Goal: Transaction & Acquisition: Purchase product/service

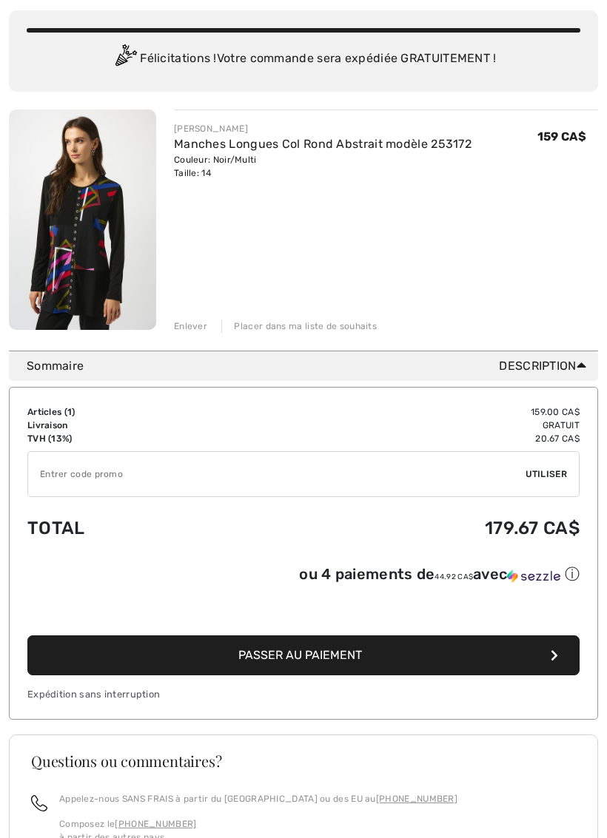
scroll to position [111, 0]
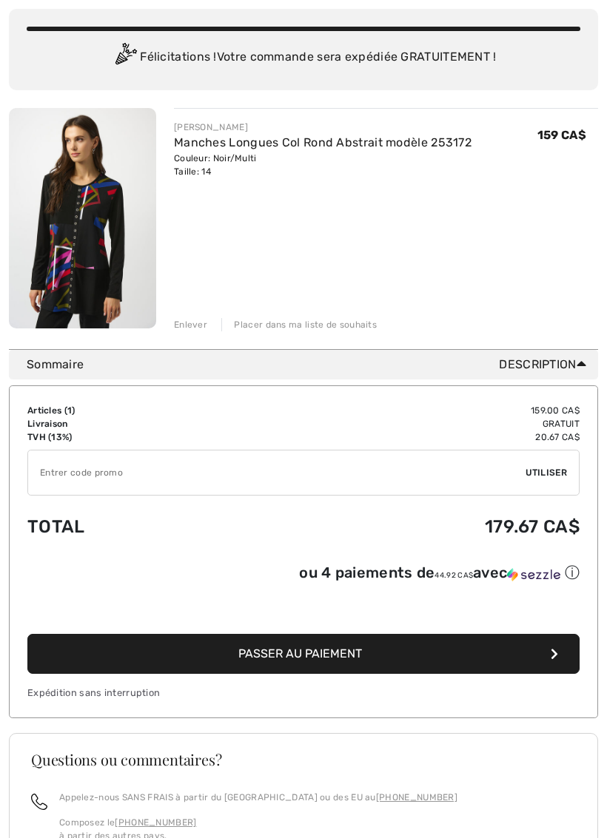
click at [326, 659] on span "Passer au paiement" at bounding box center [300, 654] width 124 height 14
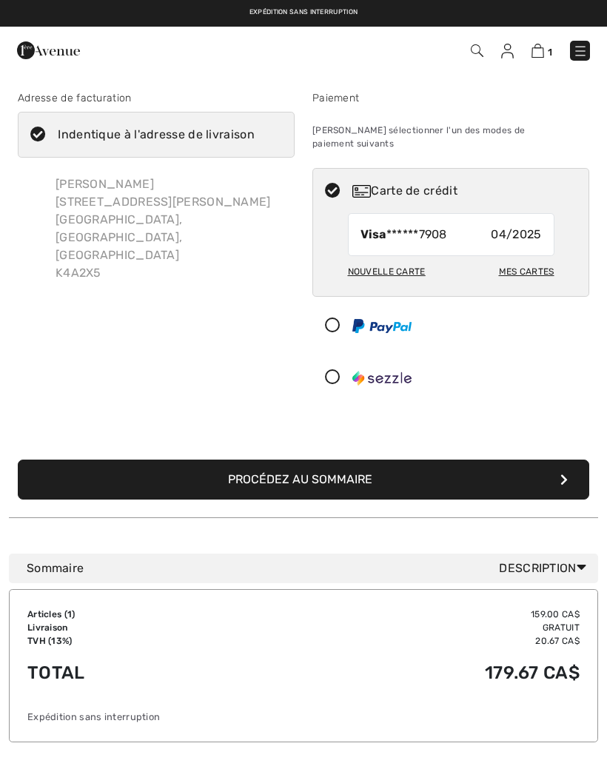
click at [344, 370] on icon at bounding box center [332, 378] width 39 height 16
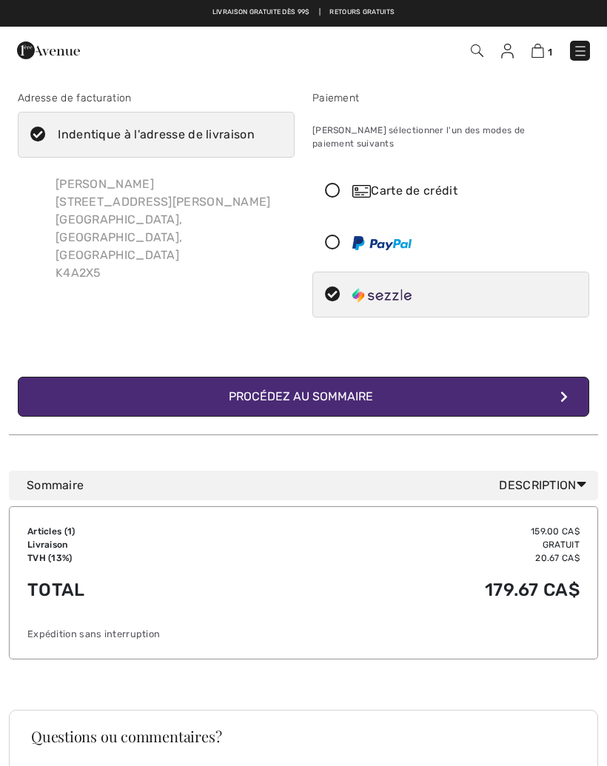
click at [370, 388] on div "Procédez au sommaire" at bounding box center [304, 397] width 174 height 18
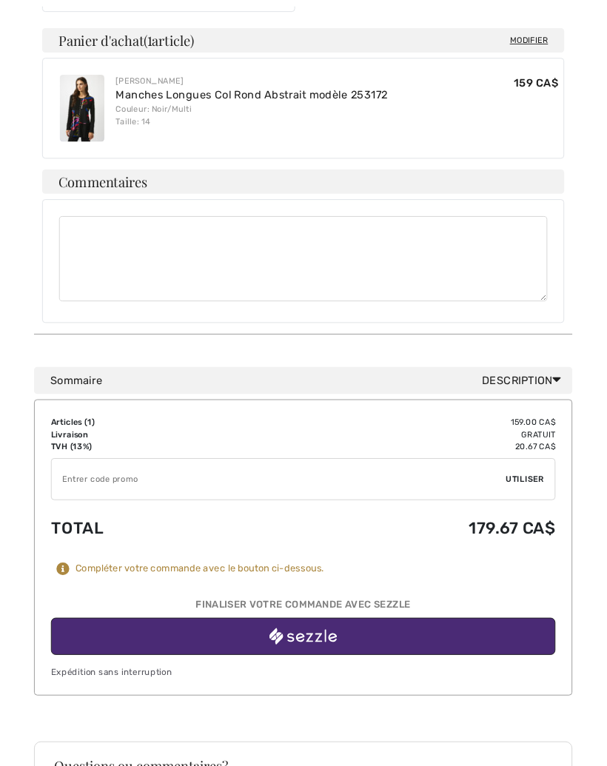
scroll to position [448, 0]
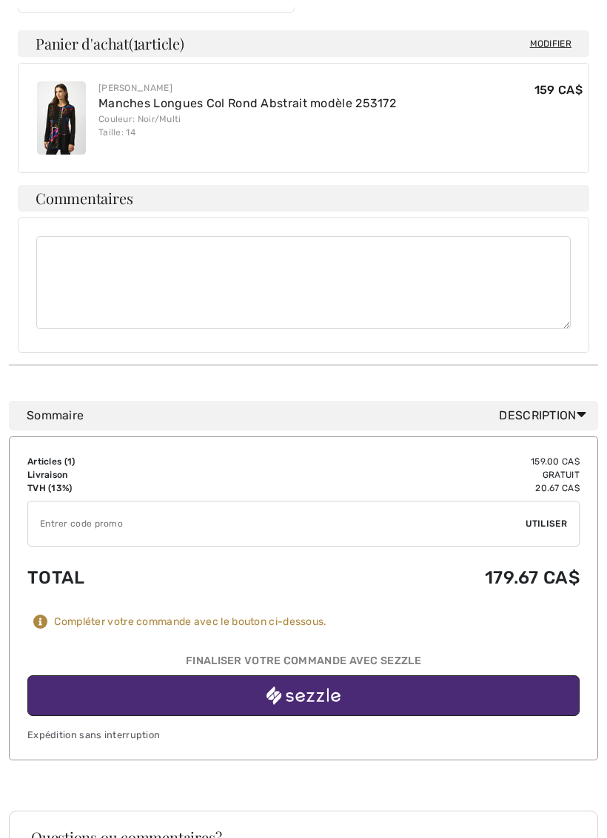
click at [324, 687] on img "button" at bounding box center [303, 696] width 74 height 18
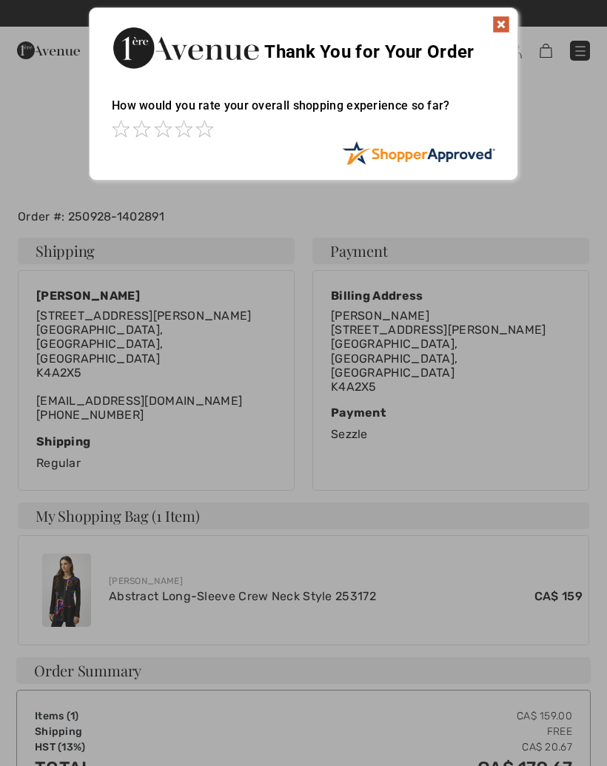
click at [508, 16] on img at bounding box center [501, 25] width 18 height 18
